Goal: Transaction & Acquisition: Subscribe to service/newsletter

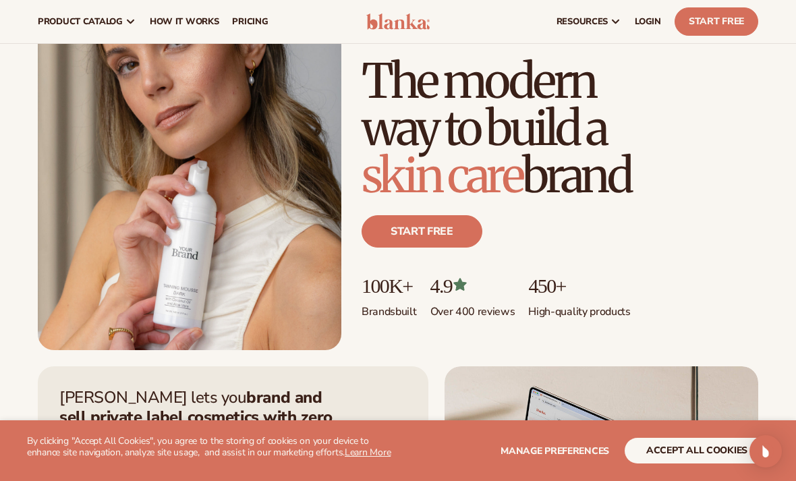
scroll to position [124, 0]
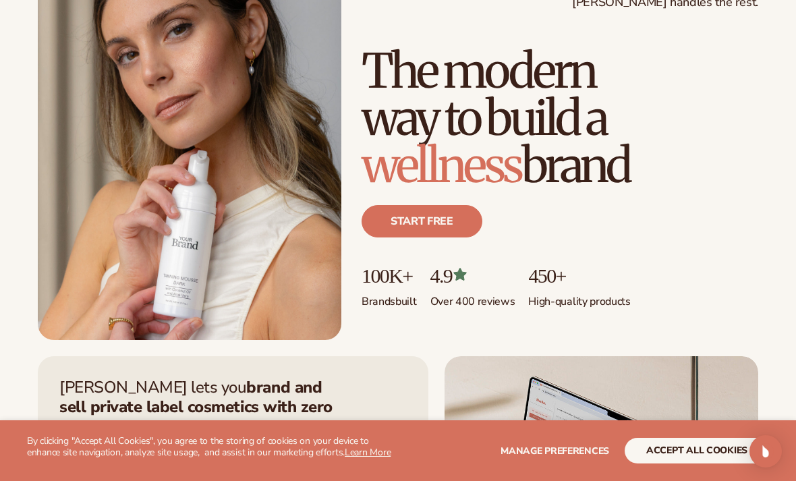
click at [591, 457] on span "Manage preferences" at bounding box center [554, 450] width 109 height 13
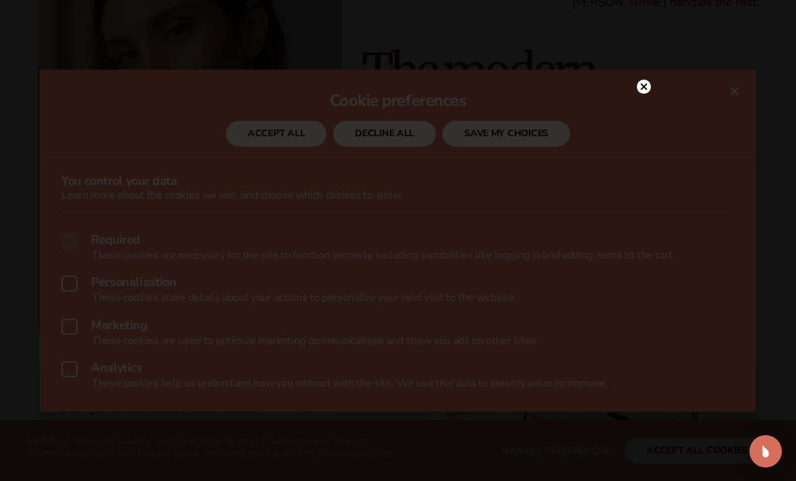
click at [641, 98] on div at bounding box center [643, 87] width 14 height 24
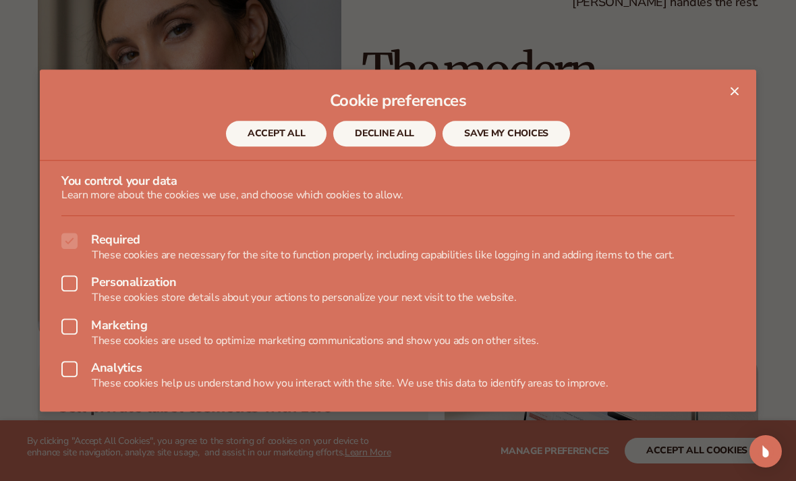
click at [403, 147] on button "DECLINE ALL" at bounding box center [384, 134] width 102 height 26
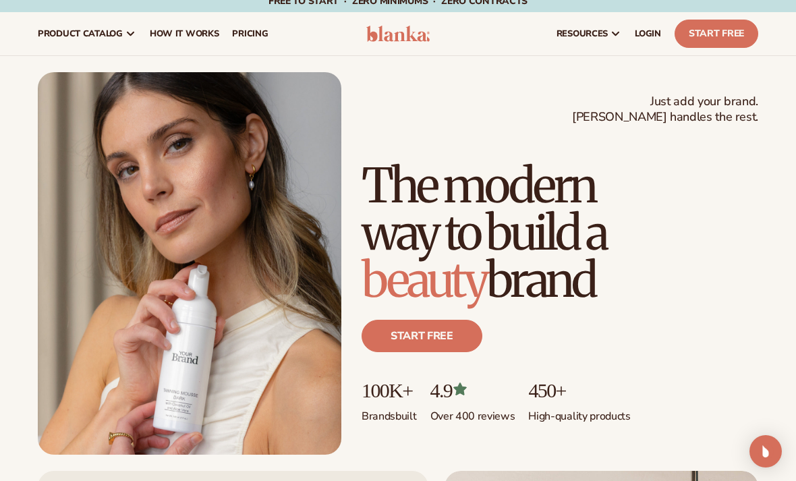
scroll to position [0, 0]
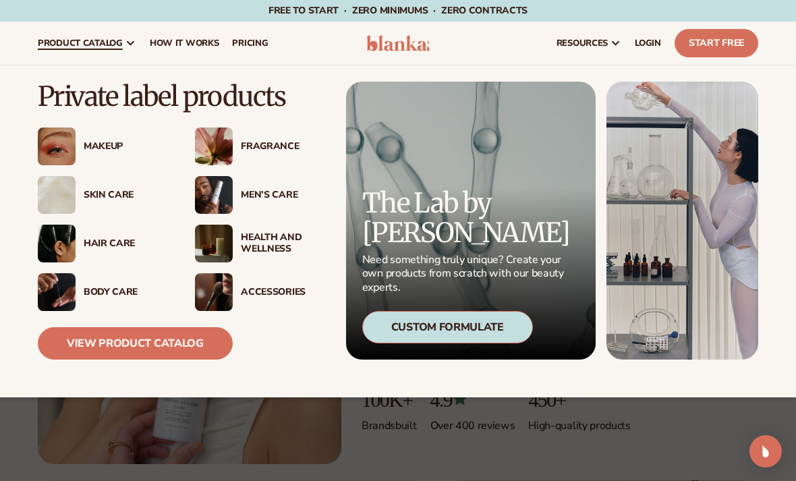
click at [53, 137] on img at bounding box center [57, 146] width 38 height 38
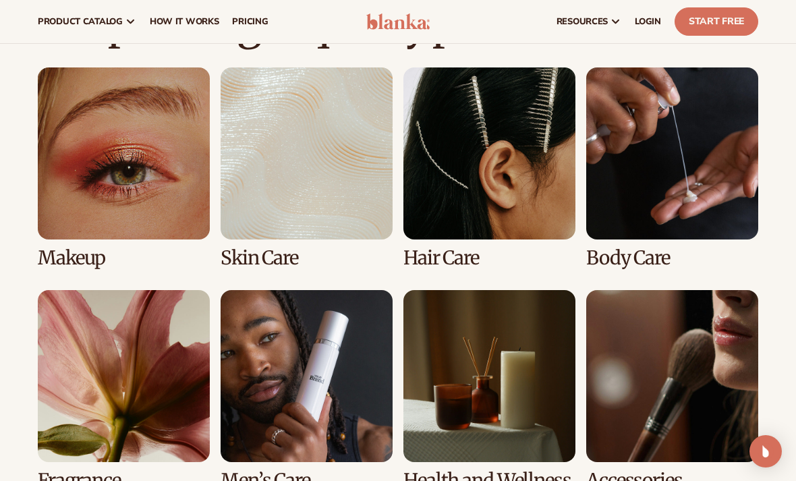
scroll to position [936, 0]
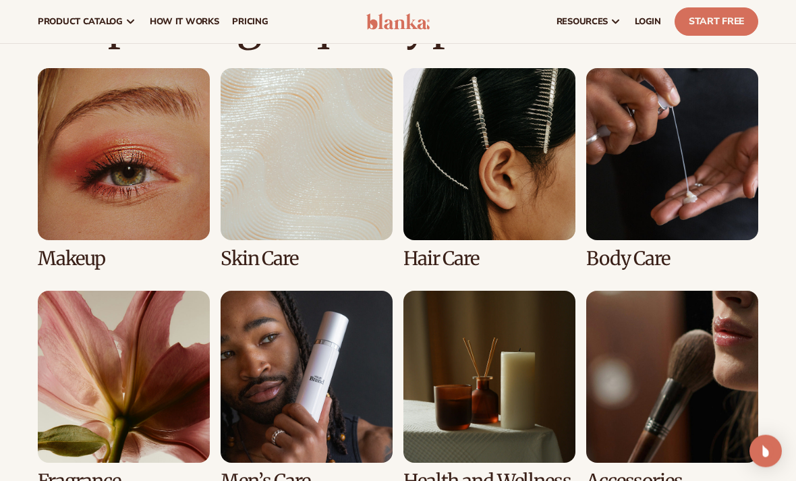
click at [71, 208] on link "1 / 8" at bounding box center [124, 169] width 172 height 201
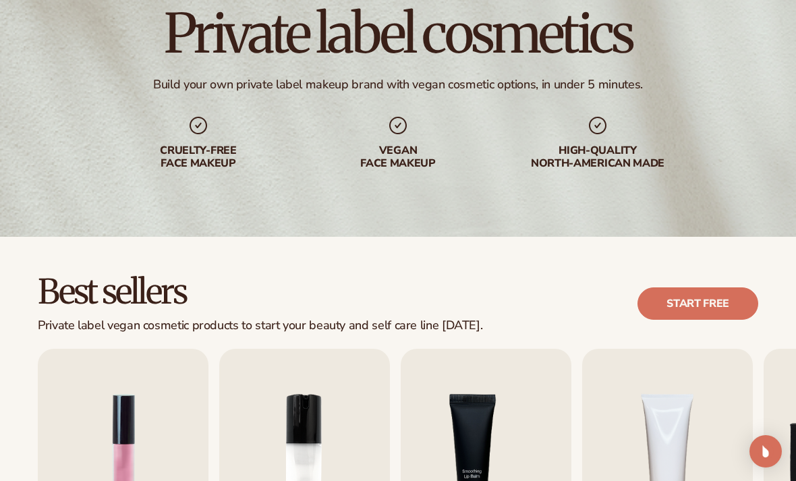
scroll to position [126, 0]
click at [735, 304] on link "Start free" at bounding box center [697, 303] width 121 height 32
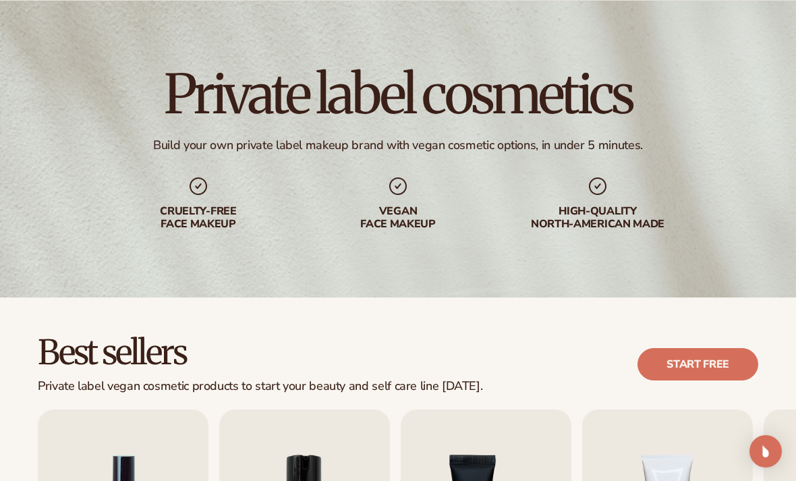
scroll to position [65, 0]
